Goal: Information Seeking & Learning: Learn about a topic

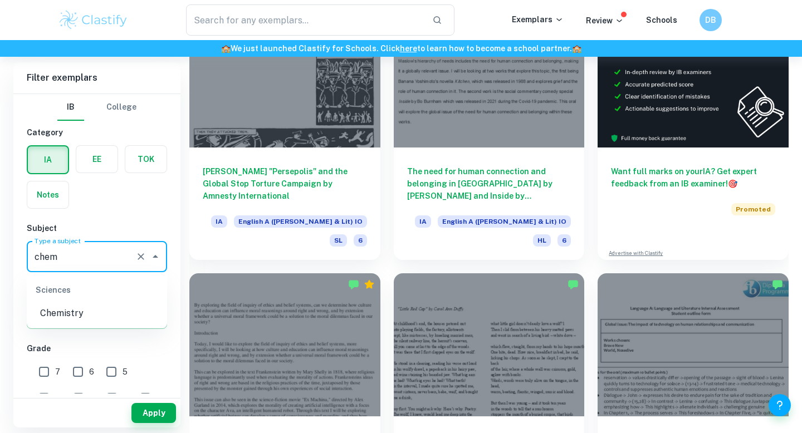
click at [61, 298] on div "Sciences" at bounding box center [97, 290] width 140 height 27
click at [61, 306] on li "Chemistry" at bounding box center [97, 313] width 140 height 20
type input "Chemistry"
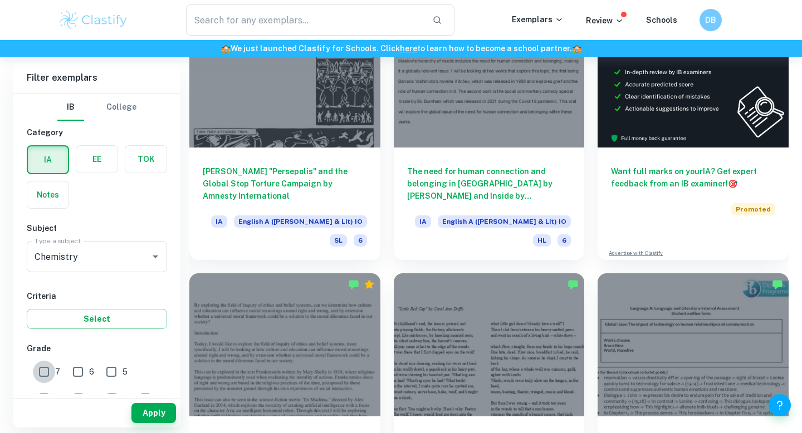
click at [46, 369] on input "7" at bounding box center [44, 372] width 22 height 22
checkbox input "true"
click at [148, 408] on button "Apply" at bounding box center [153, 413] width 45 height 20
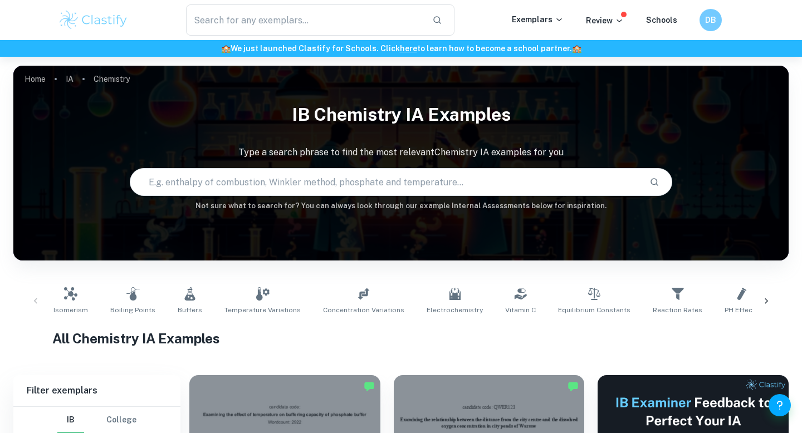
scroll to position [210, 0]
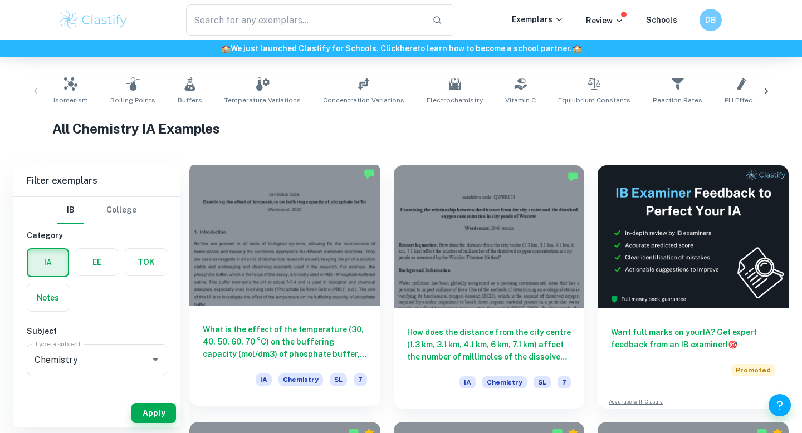
click at [232, 291] on div at bounding box center [284, 234] width 191 height 143
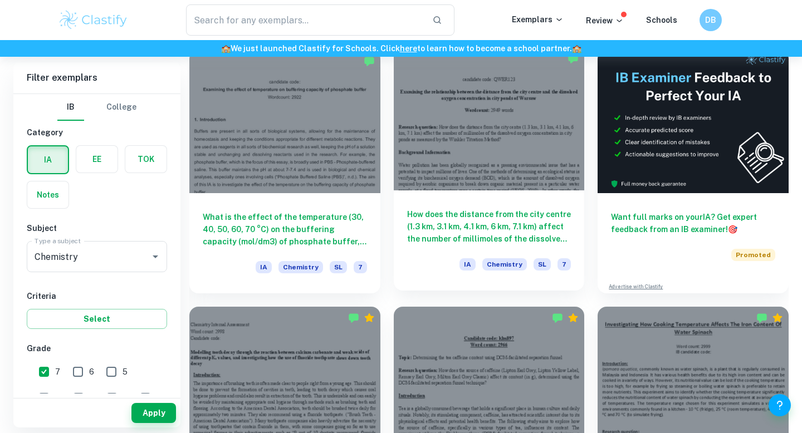
scroll to position [472, 0]
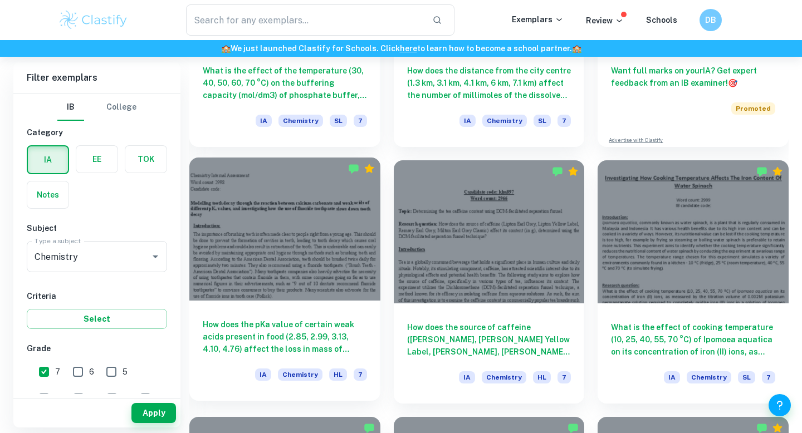
click at [302, 295] on div at bounding box center [284, 229] width 191 height 143
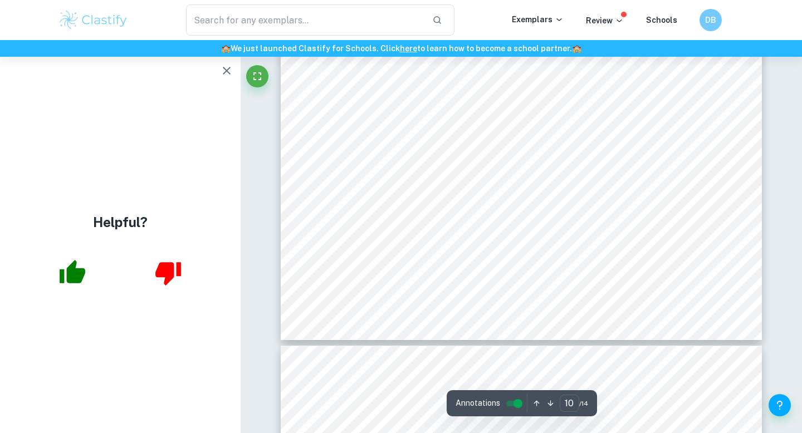
scroll to position [6094, 0]
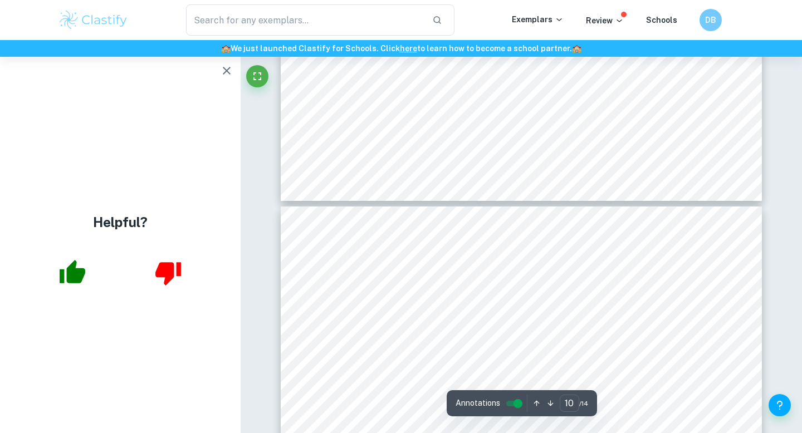
type input "11"
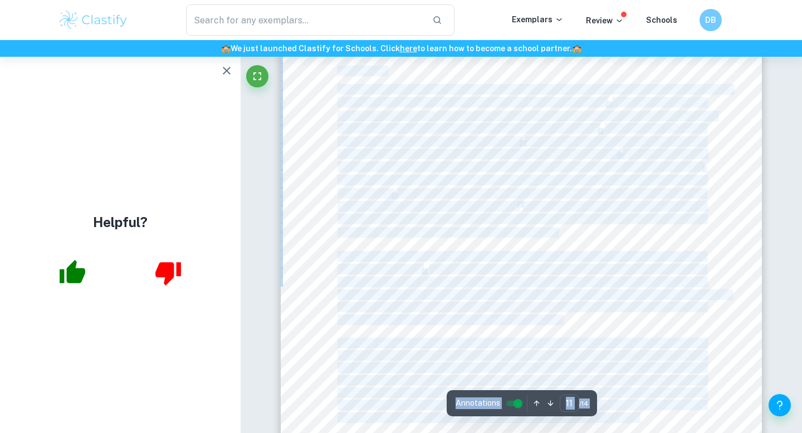
drag, startPoint x: 334, startPoint y: 66, endPoint x: 527, endPoint y: 403, distance: 387.9
copy div "Annotations ​ / 14 Chemistry Internal Assessment Word count: 2998 Candidate cod…"
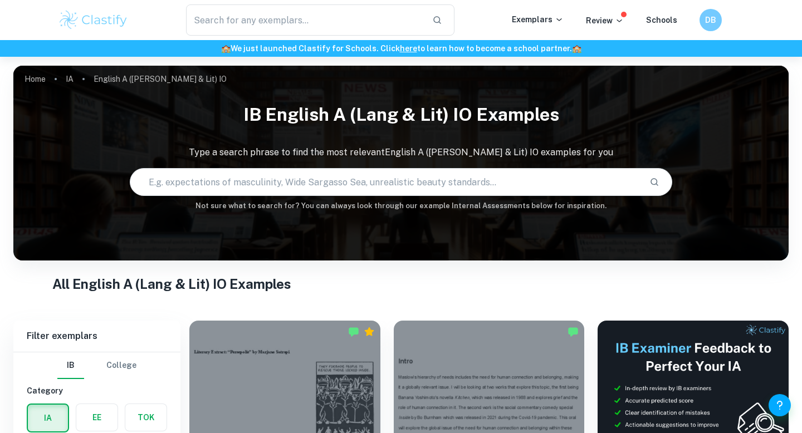
scroll to position [338, 0]
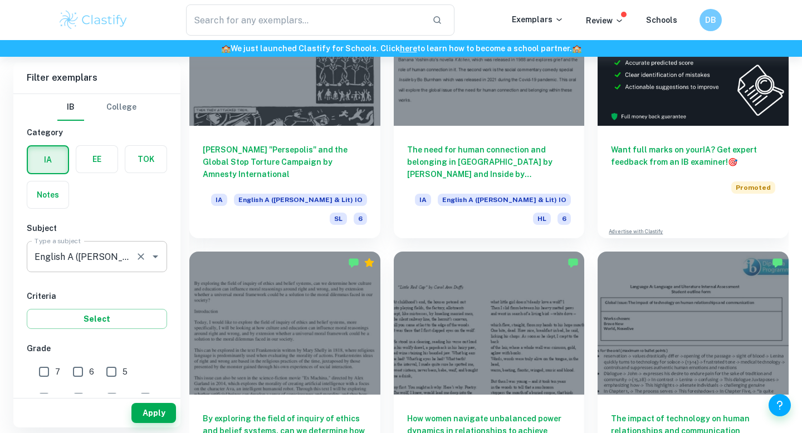
click at [106, 258] on input "English A ([PERSON_NAME] & Lit) IO" at bounding box center [81, 256] width 99 height 21
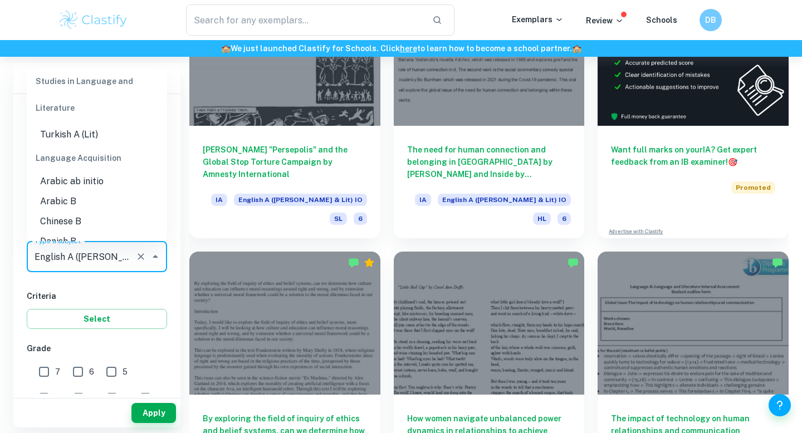
scroll to position [0, 0]
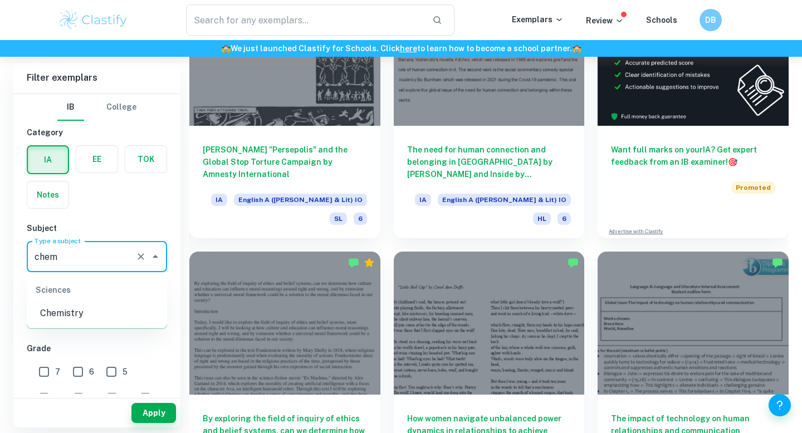
click at [64, 312] on li "Chemistry" at bounding box center [97, 313] width 140 height 20
type input "Chemistry"
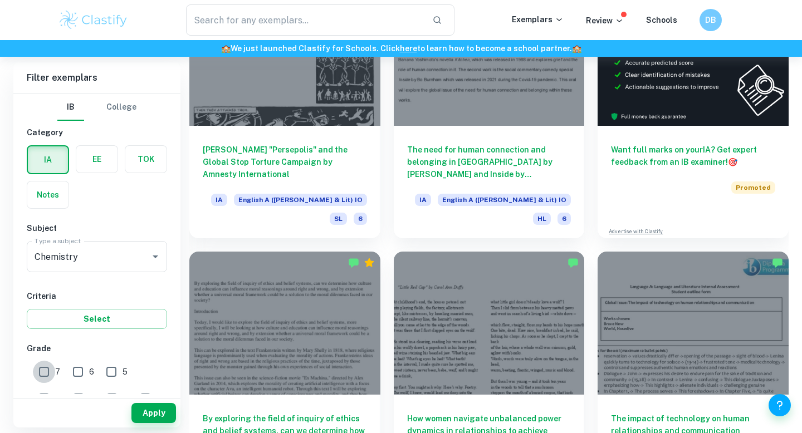
click at [47, 367] on input "7" at bounding box center [44, 372] width 22 height 22
checkbox input "true"
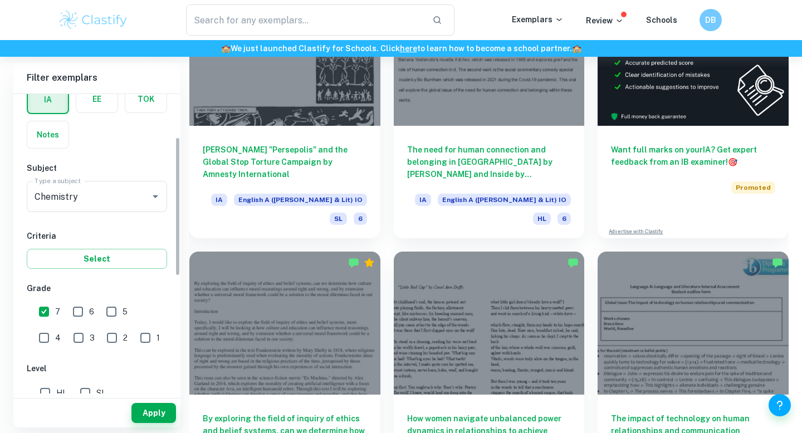
scroll to position [93, 0]
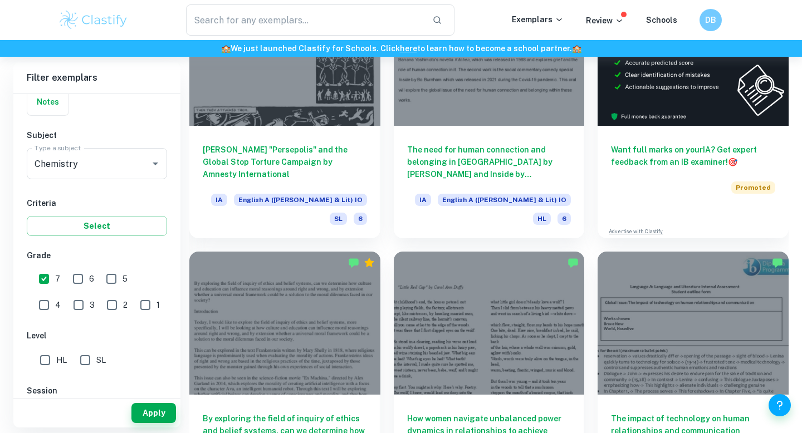
click at [46, 362] on input "HL" at bounding box center [45, 360] width 22 height 22
checkbox input "true"
click at [133, 408] on button "Apply" at bounding box center [153, 413] width 45 height 20
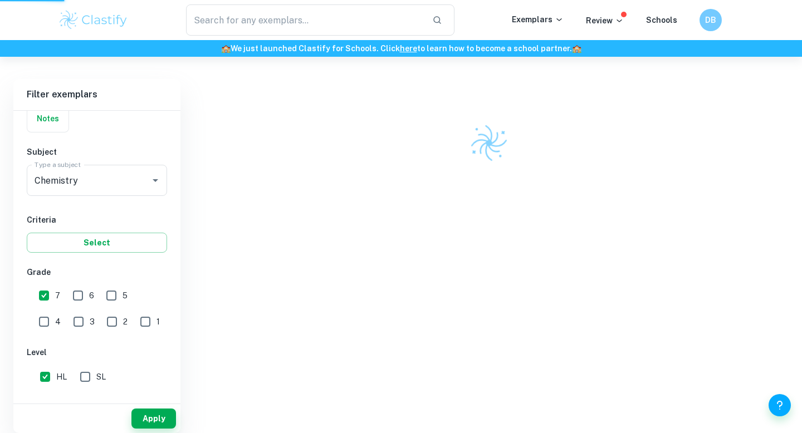
scroll to position [236, 0]
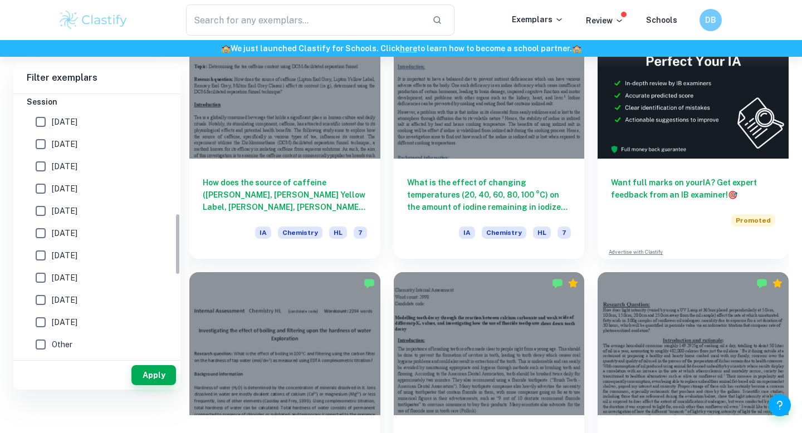
scroll to position [344, 0]
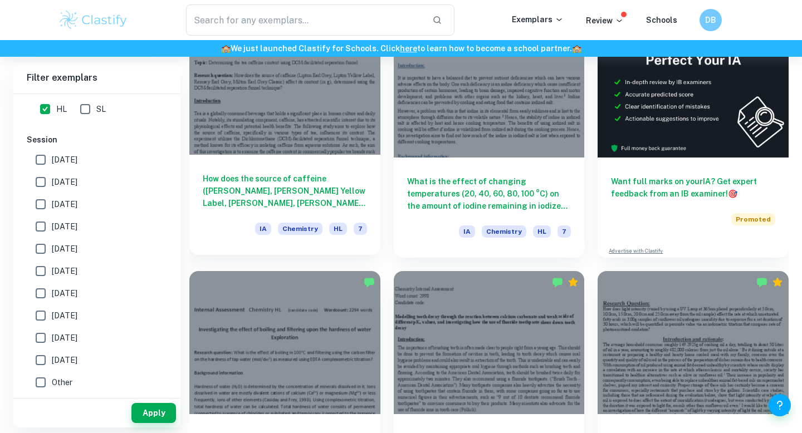
click at [233, 134] on div at bounding box center [284, 83] width 191 height 143
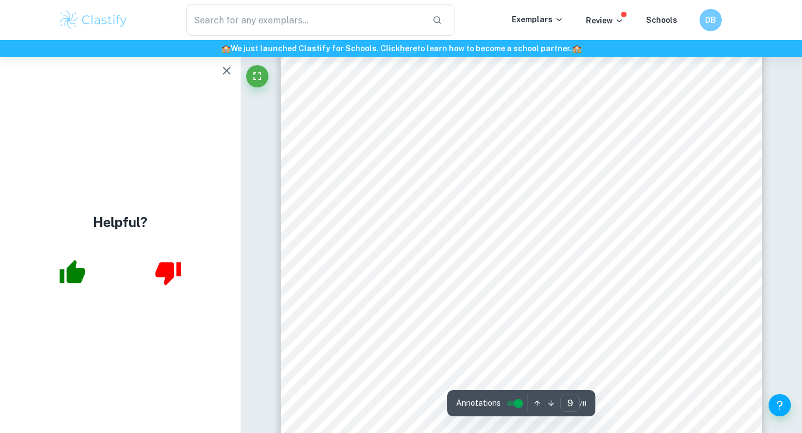
scroll to position [5866, 0]
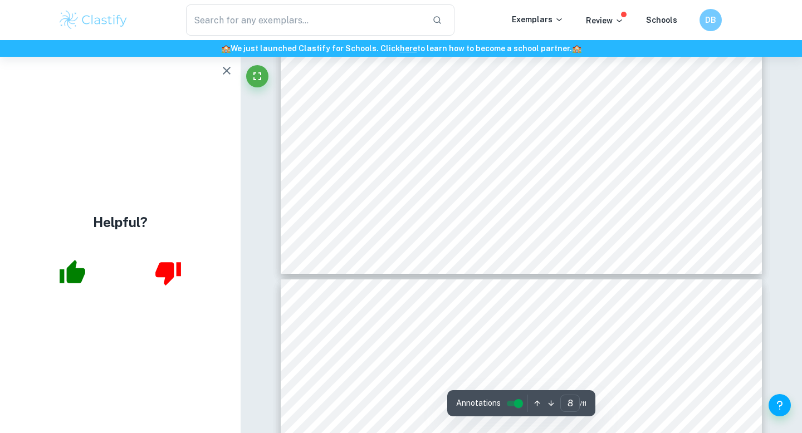
type input "9"
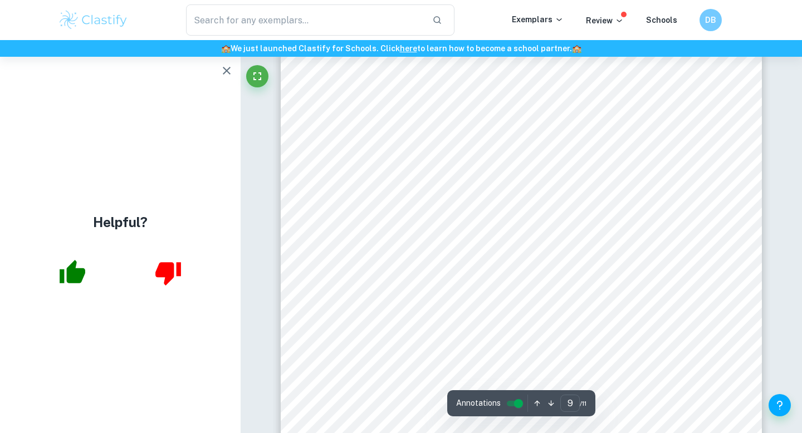
scroll to position [5804, 0]
